Goal: Use online tool/utility: Utilize a website feature to perform a specific function

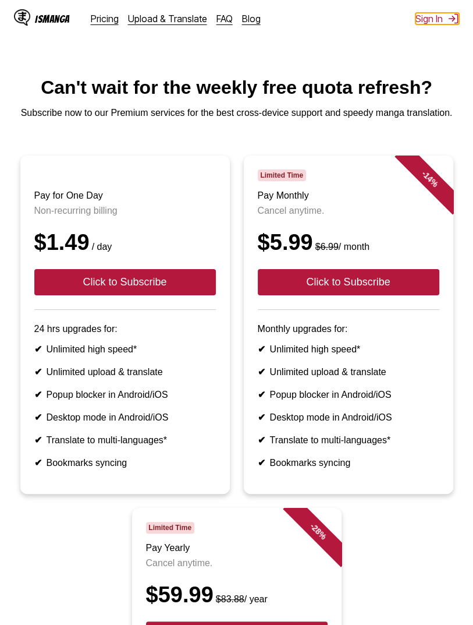
click at [452, 22] on img at bounding box center [454, 19] width 12 height 12
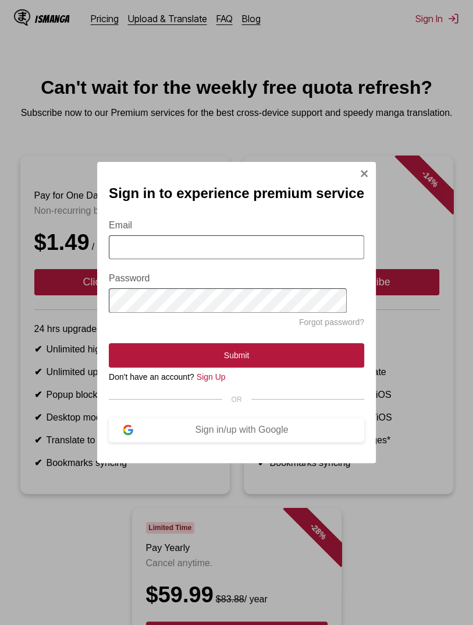
click at [272, 249] on input "Email" at bounding box center [237, 247] width 256 height 24
click at [291, 249] on input "Email" at bounding box center [237, 247] width 256 height 24
click at [360, 173] on img "Sign In Modal" at bounding box center [364, 173] width 9 height 9
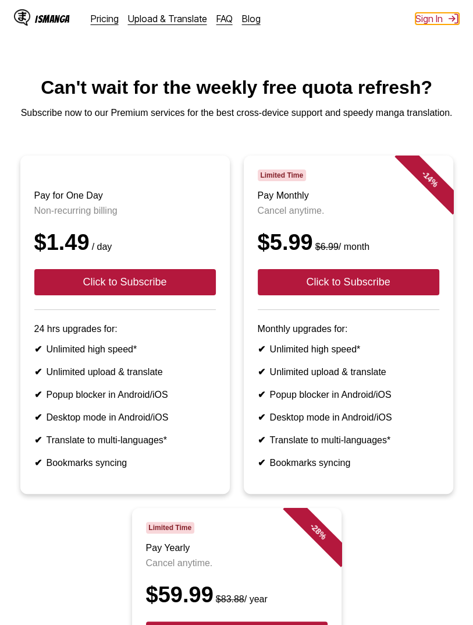
click at [440, 23] on button "Sign In" at bounding box center [438, 19] width 44 height 12
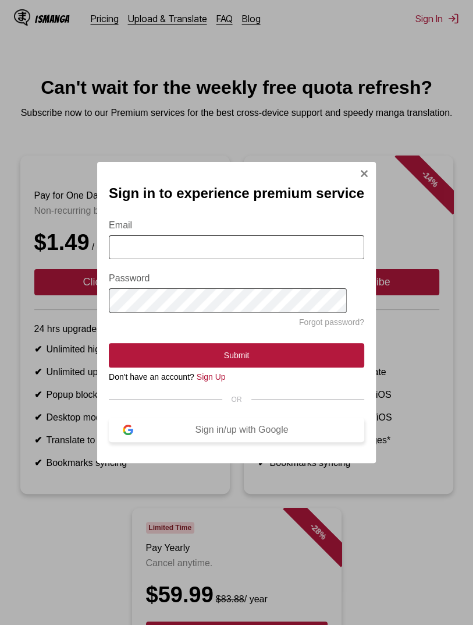
click at [269, 426] on div "Sign in/up with Google" at bounding box center [241, 429] width 217 height 10
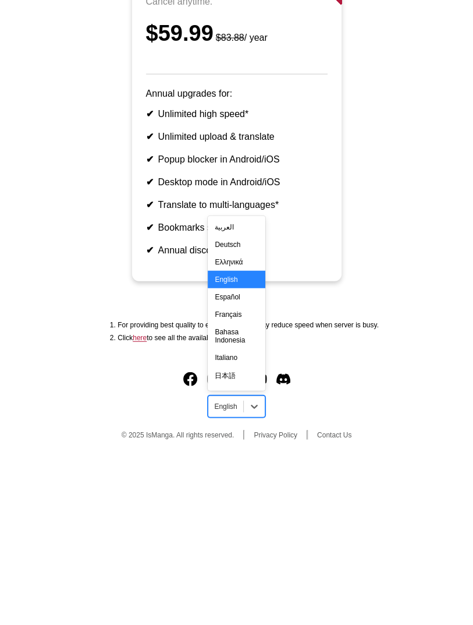
scroll to position [435, 0]
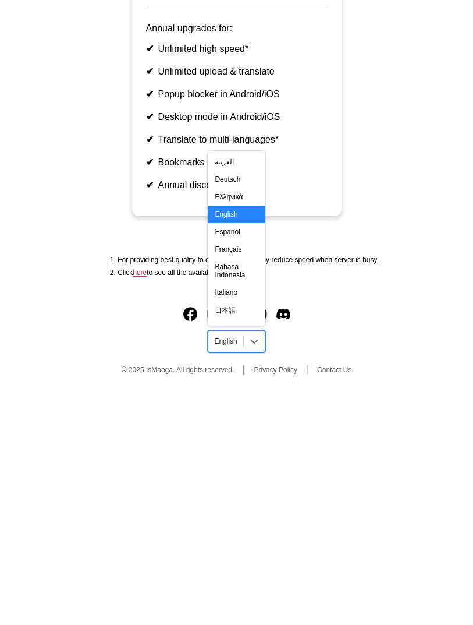
click at [238, 489] on div "Français" at bounding box center [236, 481] width 57 height 17
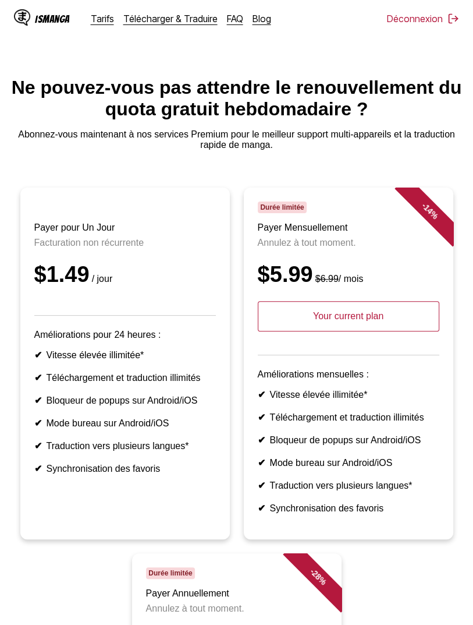
click at [54, 24] on div "IsManga" at bounding box center [42, 18] width 56 height 19
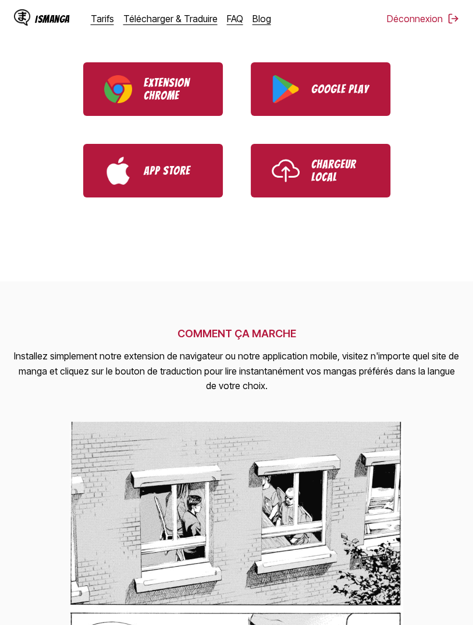
scroll to position [381, 0]
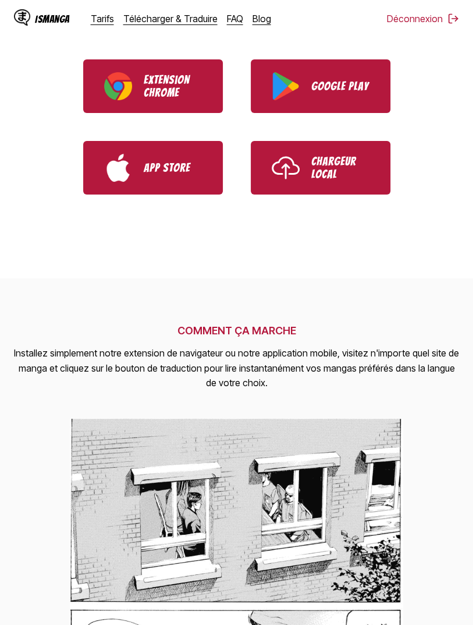
click at [276, 165] on img "Use IsManga Local Uploader" at bounding box center [286, 168] width 28 height 28
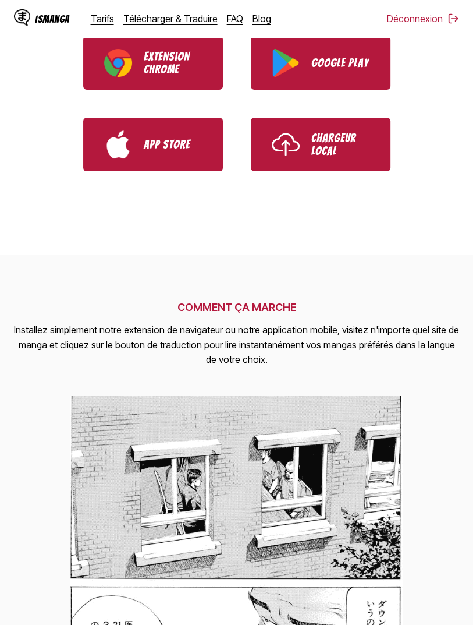
scroll to position [438, 0]
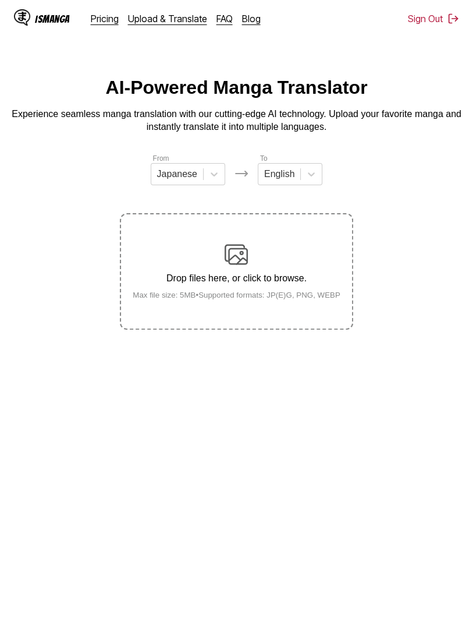
click at [109, 16] on link "Pricing" at bounding box center [105, 19] width 28 height 12
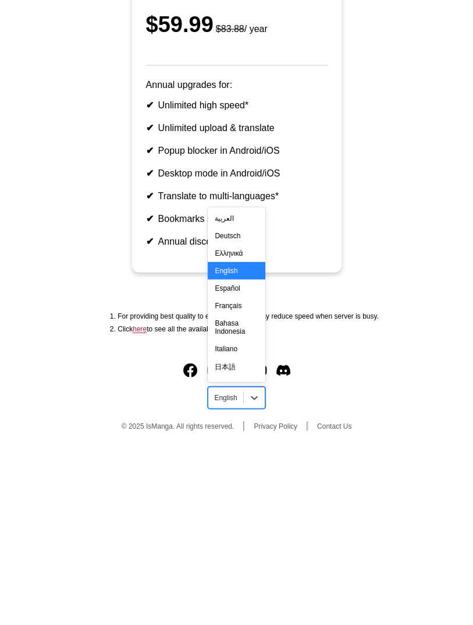
scroll to position [435, 0]
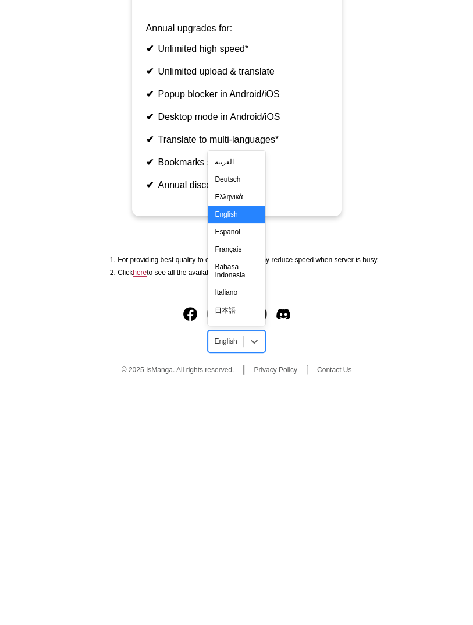
click at [240, 490] on div "Français" at bounding box center [236, 481] width 57 height 17
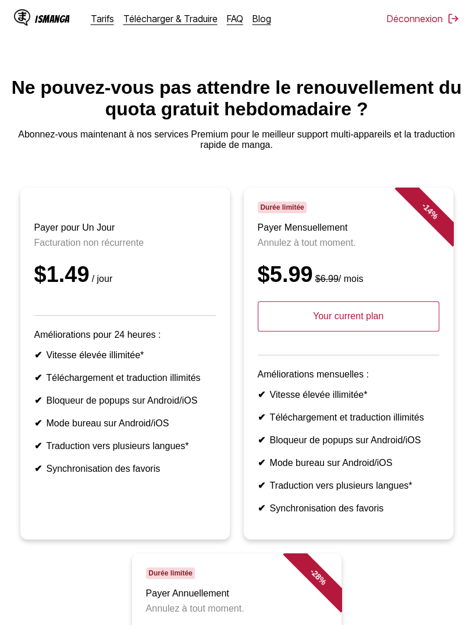
click at [350, 233] on h3 "Payer Mensuellement" at bounding box center [349, 227] width 182 height 10
click at [402, 331] on p "Your current plan" at bounding box center [349, 316] width 182 height 30
click at [348, 331] on p "Your current plan" at bounding box center [349, 316] width 182 height 30
click at [378, 287] on div "$5.99 $6.99 / mois" at bounding box center [349, 274] width 182 height 25
click at [371, 248] on p "Annulez à tout moment." at bounding box center [349, 243] width 182 height 10
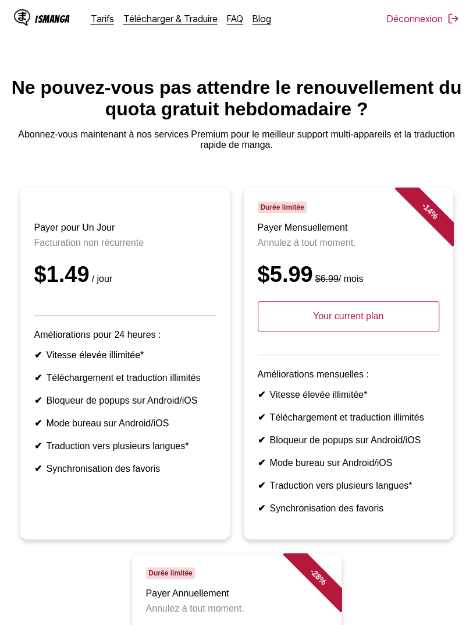
click at [402, 230] on div "- 14 %" at bounding box center [419, 222] width 70 height 70
click at [428, 224] on div "- 14 %" at bounding box center [430, 211] width 70 height 70
click at [430, 222] on div "- 14 %" at bounding box center [430, 211] width 70 height 70
click at [432, 218] on div "- 14 %" at bounding box center [430, 211] width 70 height 70
click at [428, 233] on div "- 14 %" at bounding box center [430, 211] width 70 height 70
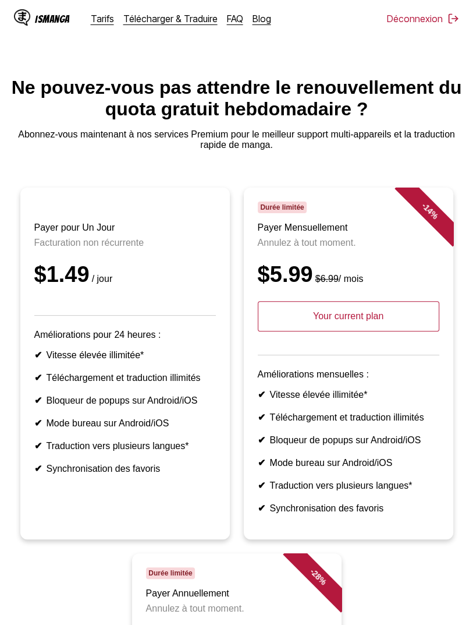
click at [395, 257] on div "- 14 %" at bounding box center [419, 222] width 70 height 70
click at [366, 323] on p "Your current plan" at bounding box center [349, 316] width 182 height 30
click at [357, 331] on p "Your current plan" at bounding box center [349, 316] width 182 height 30
click at [354, 431] on ul "✔ Vitesse élevée illimitée* ✔ Téléchargement et traduction illimités ✔ Bloqueur…" at bounding box center [349, 451] width 182 height 125
click at [335, 233] on h3 "Payer Mensuellement" at bounding box center [349, 227] width 182 height 10
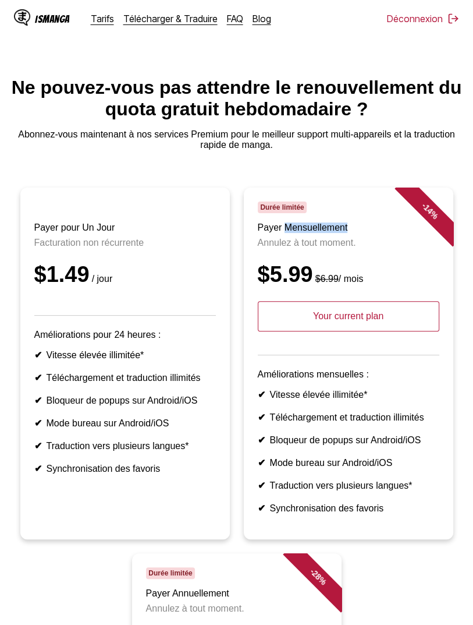
click at [422, 226] on div "- 14 %" at bounding box center [430, 211] width 70 height 70
click at [440, 240] on div "- 14 %" at bounding box center [430, 211] width 70 height 70
click at [144, 20] on link "Télécharger & Traduire" at bounding box center [170, 19] width 94 height 12
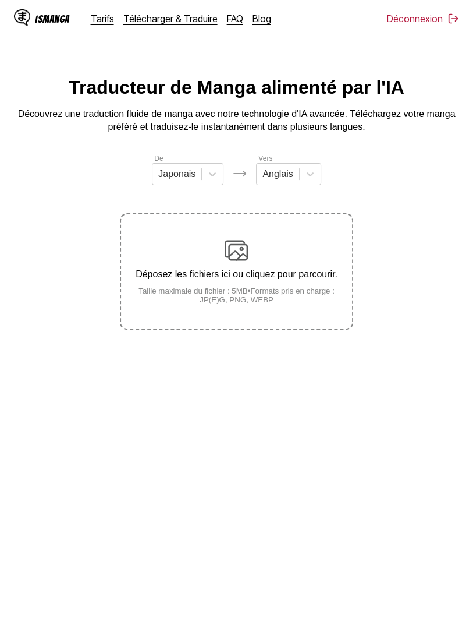
click at [253, 20] on link "Blog" at bounding box center [262, 19] width 19 height 12
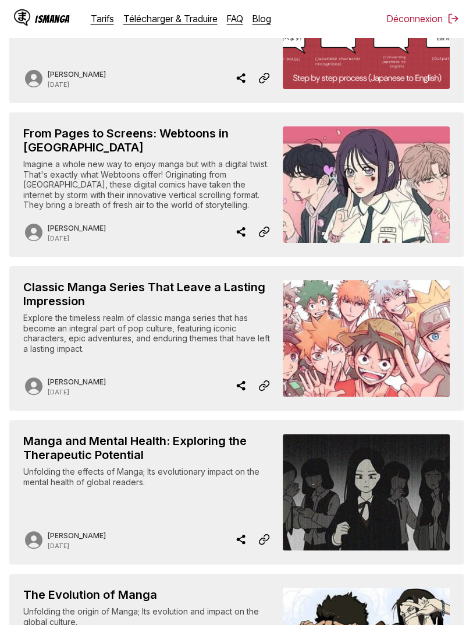
scroll to position [827, 0]
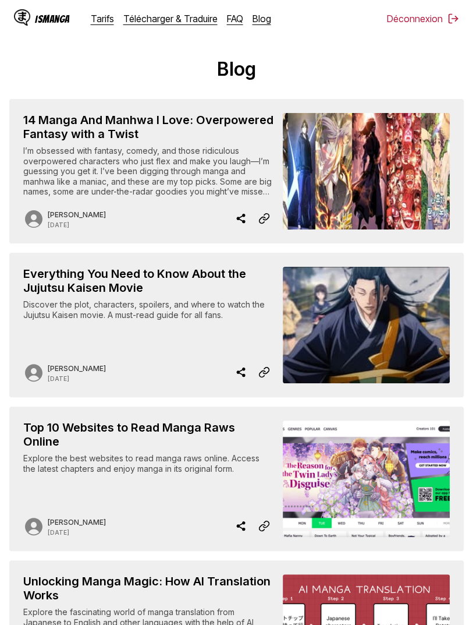
scroll to position [0, 0]
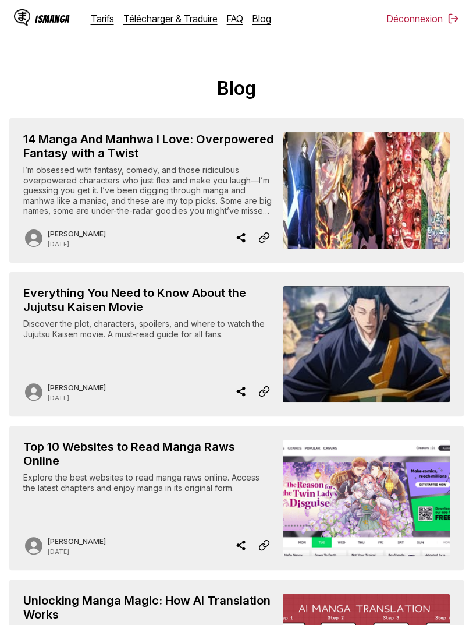
click at [43, 20] on div "IsManga" at bounding box center [52, 18] width 35 height 11
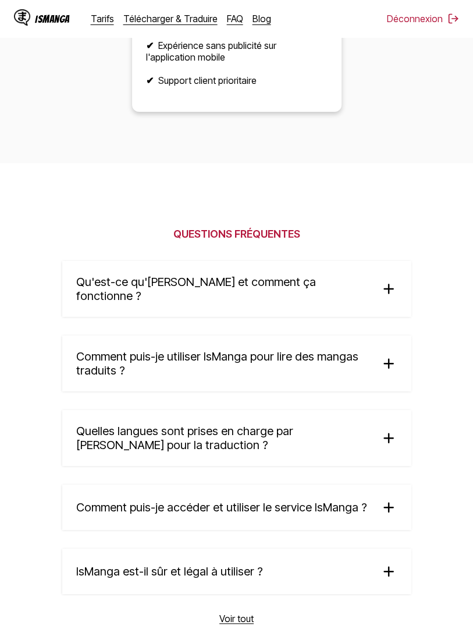
scroll to position [3152, 0]
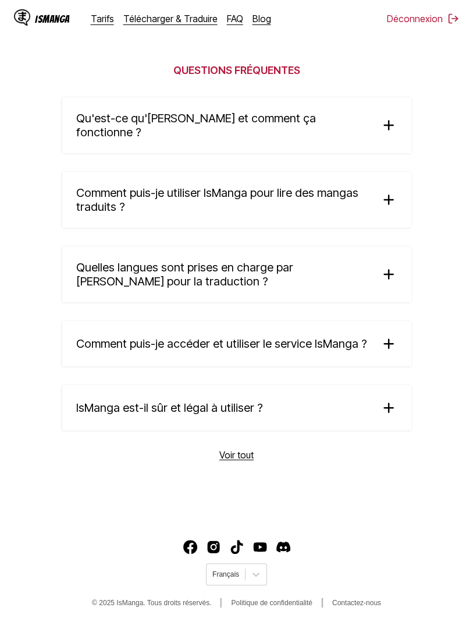
click at [227, 461] on link "Voir tout" at bounding box center [236, 455] width 34 height 12
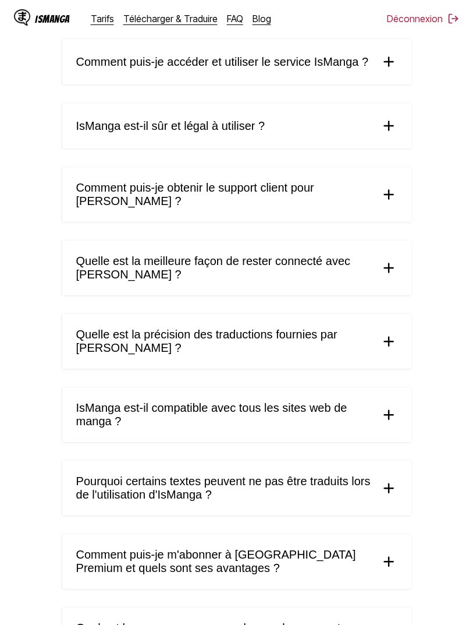
scroll to position [381, 0]
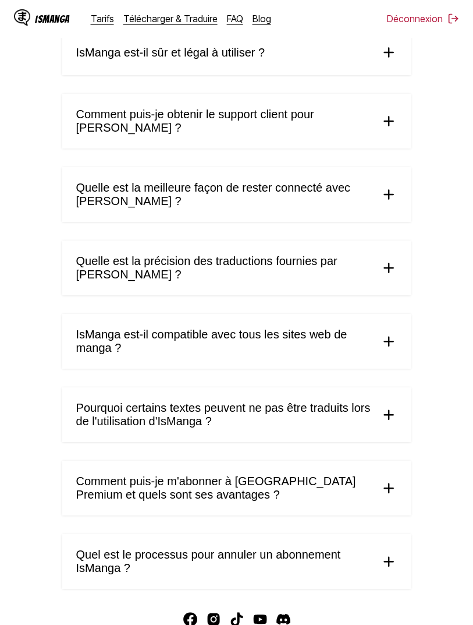
click at [111, 548] on span "Quel est le processus pour annuler un abonnement IsManga ?" at bounding box center [223, 561] width 295 height 27
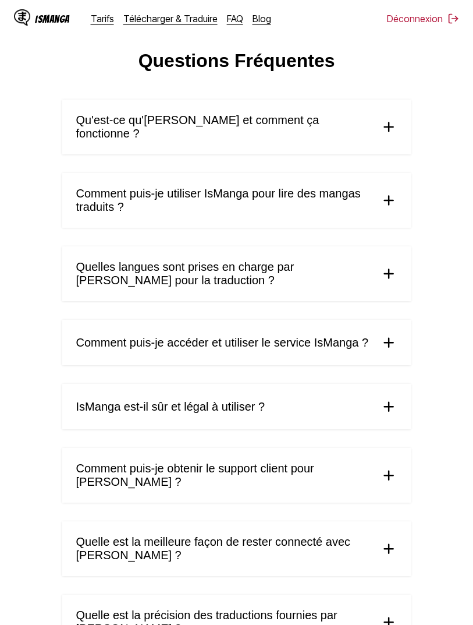
scroll to position [0, 0]
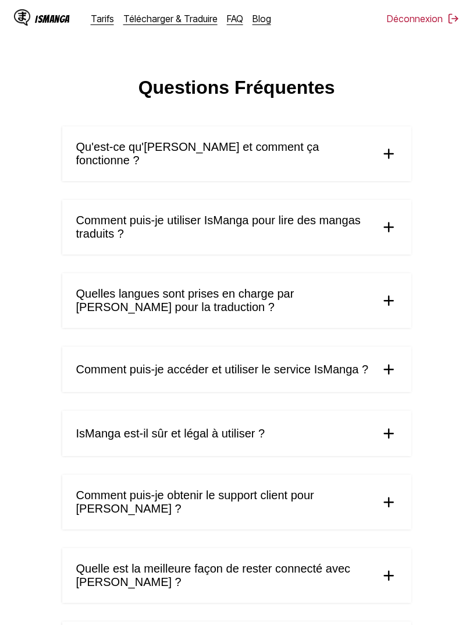
click at [98, 20] on link "Tarifs" at bounding box center [102, 19] width 23 height 12
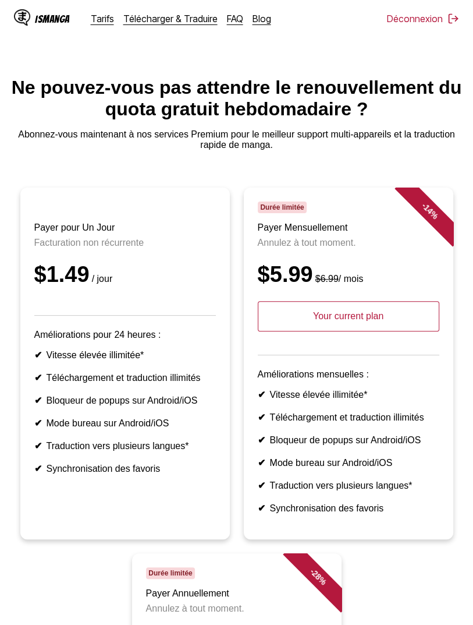
click at [227, 20] on link "FAQ" at bounding box center [235, 19] width 16 height 12
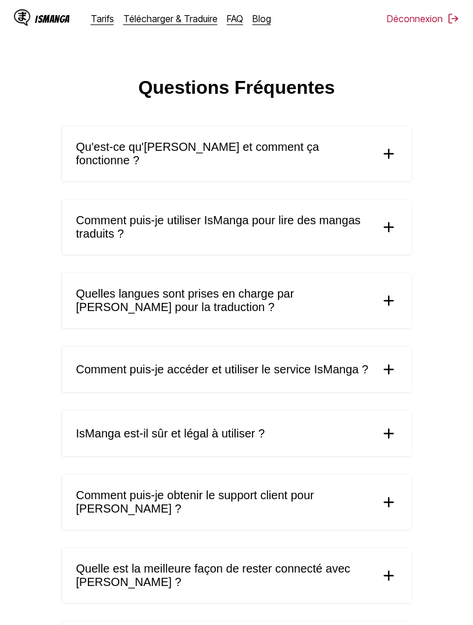
click at [151, 20] on link "Télécharger & Traduire" at bounding box center [170, 19] width 94 height 12
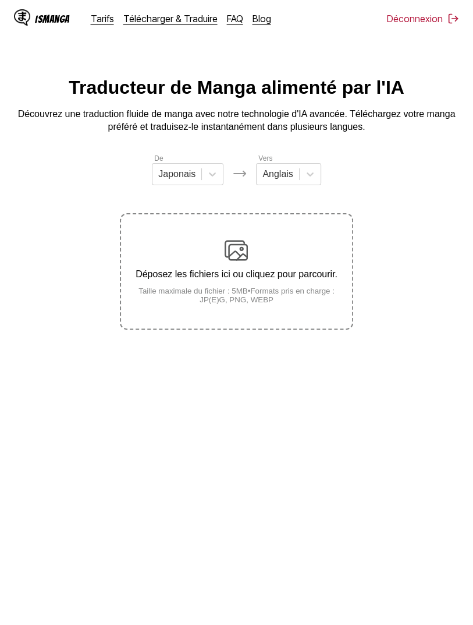
click at [232, 253] on img at bounding box center [236, 250] width 23 height 23
click at [0, 0] on input "Déposez les fichiers ici ou cliquez pour parcourir. Taille maximale du fichier …" at bounding box center [0, 0] width 0 height 0
click at [107, 412] on main "Traducteur de Manga alimenté par l'IA Découvrez une traduction fluide de manga …" at bounding box center [236, 358] width 473 height 562
click at [107, 417] on main "Traducteur de Manga alimenté par l'IA Découvrez une traduction fluide de manga …" at bounding box center [236, 358] width 473 height 562
